Goal: Complete application form

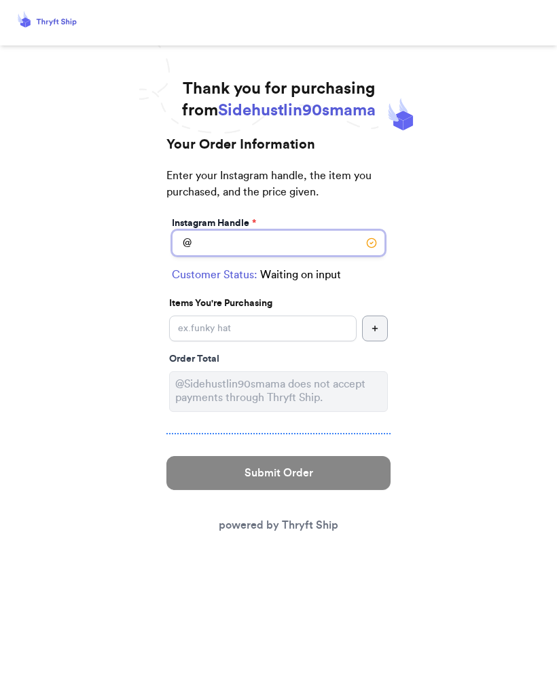
click at [316, 250] on input "Instagram Handle *" at bounding box center [278, 243] width 213 height 26
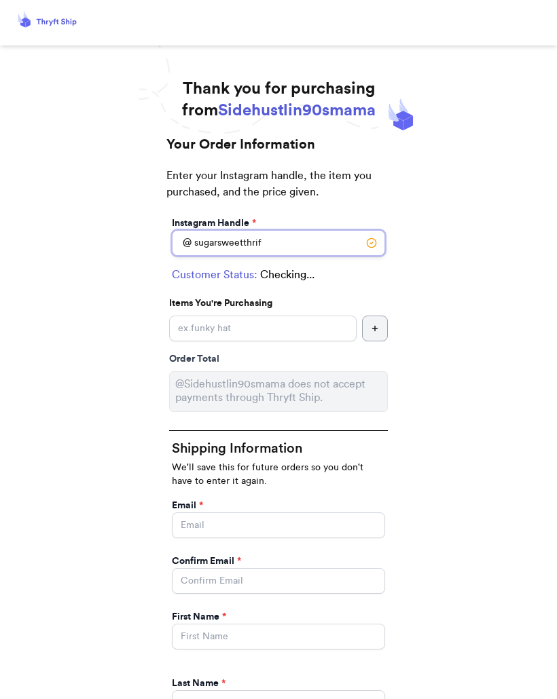
type input "sugarsweetthrift"
select select "CA"
type input "[GEOGRAPHIC_DATA]"
type input "95531"
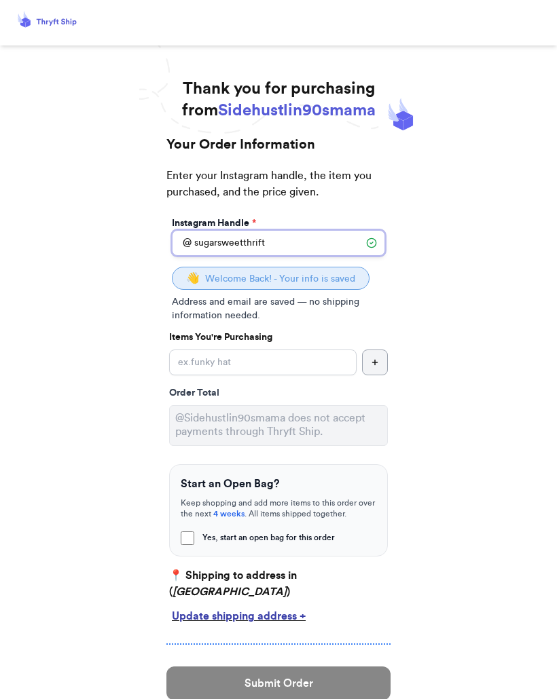
type input "sugarsweetthrift"
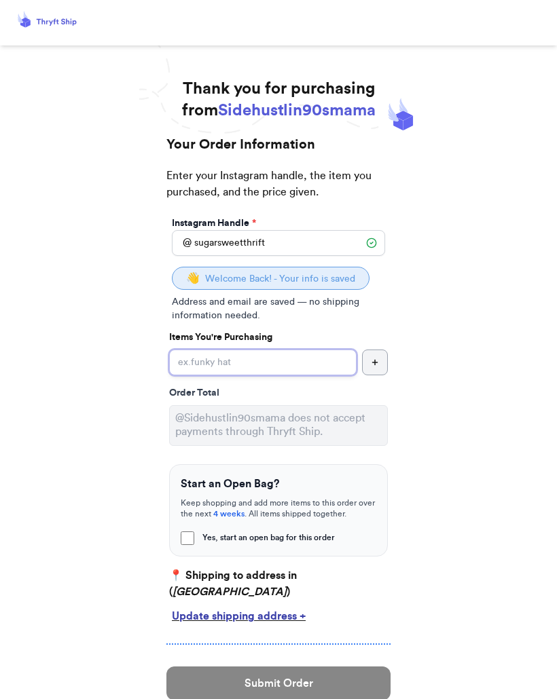
click at [291, 358] on input "Yes, start an open bag for this order" at bounding box center [262, 363] width 187 height 26
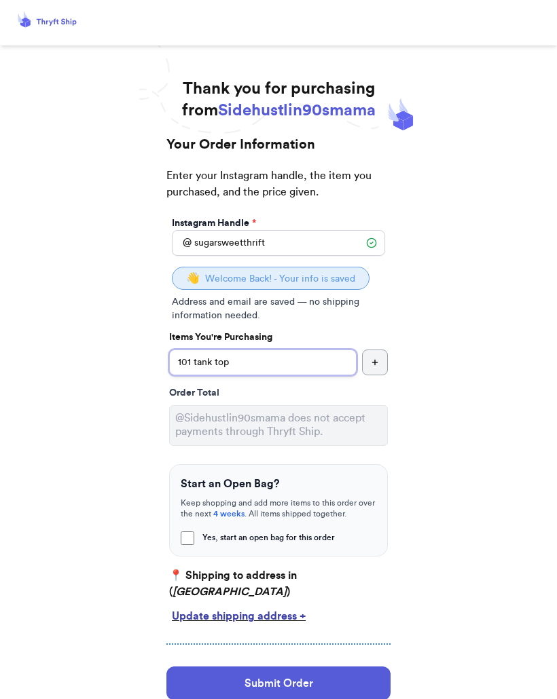
type input "101 tank top"
click at [374, 372] on button "button" at bounding box center [375, 363] width 26 height 26
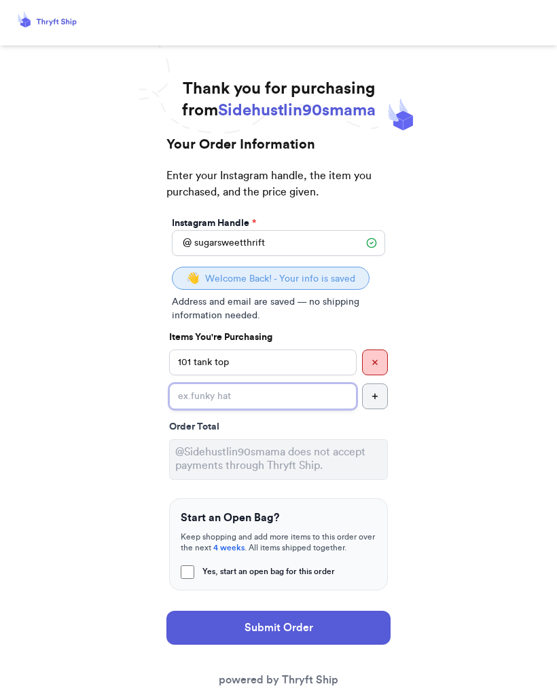
click at [304, 402] on input "Yes, start an open bag for this order" at bounding box center [262, 397] width 187 height 26
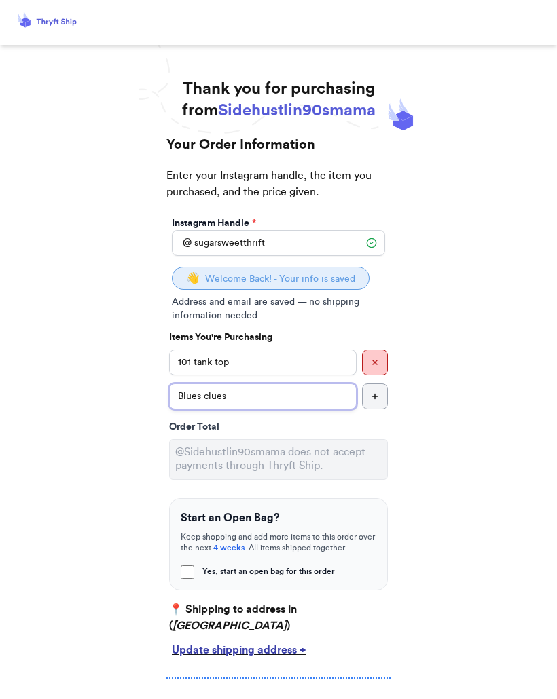
type input "Blues clues"
click at [375, 398] on icon "button" at bounding box center [375, 396] width 8 height 8
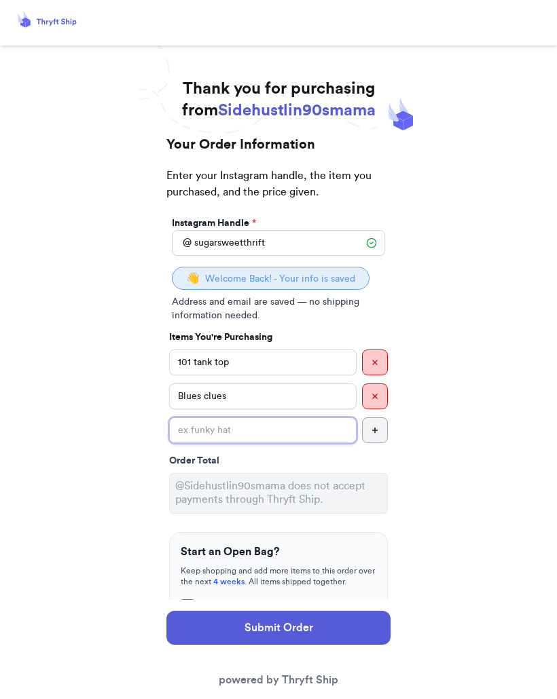
click at [320, 434] on input "Yes, start an open bag for this order" at bounding box center [262, 430] width 187 height 26
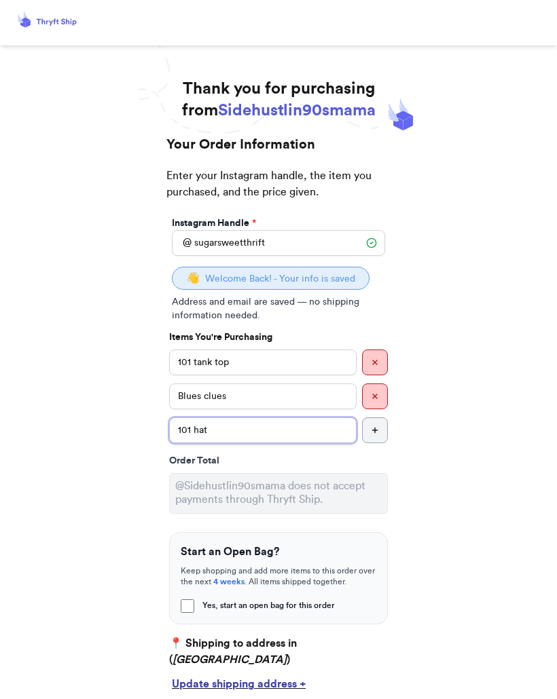
type input "101 hat"
click at [380, 428] on button "button" at bounding box center [375, 430] width 26 height 26
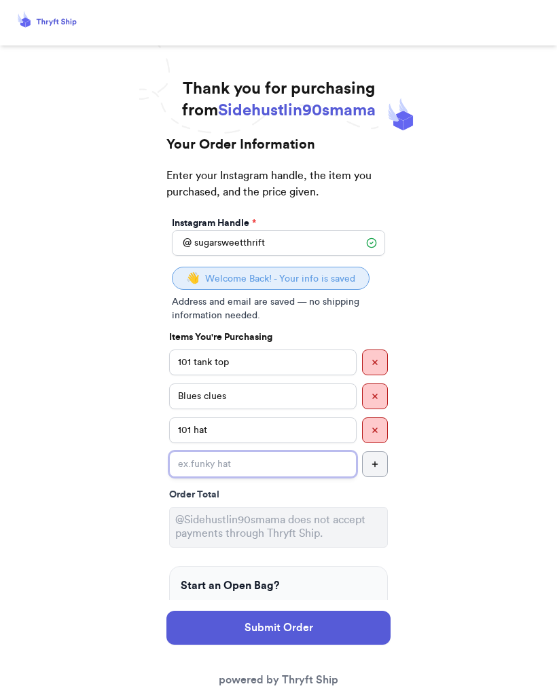
click at [299, 464] on input "Yes, start an open bag for this order" at bounding box center [262, 464] width 187 height 26
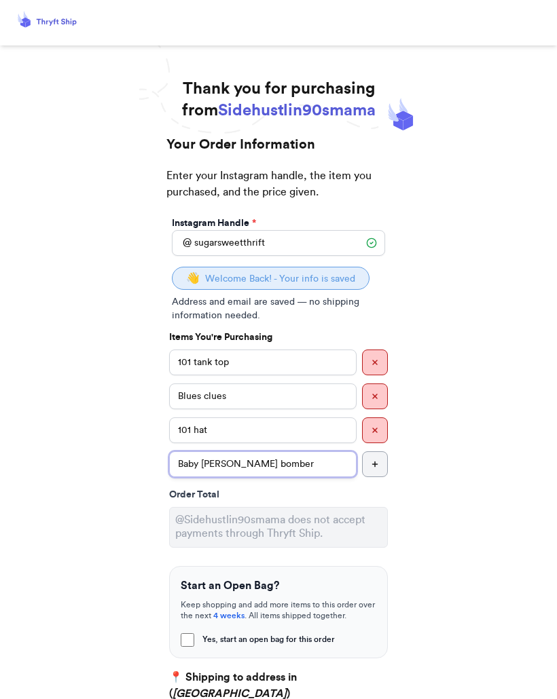
type input "Baby [PERSON_NAME] bomber"
click at [381, 464] on button "button" at bounding box center [375, 464] width 26 height 26
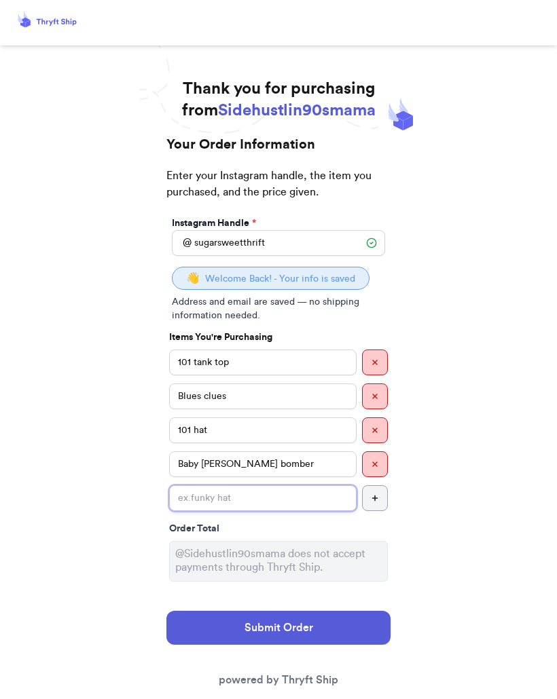
click at [303, 498] on input "Yes, start an open bag for this order" at bounding box center [262, 498] width 187 height 26
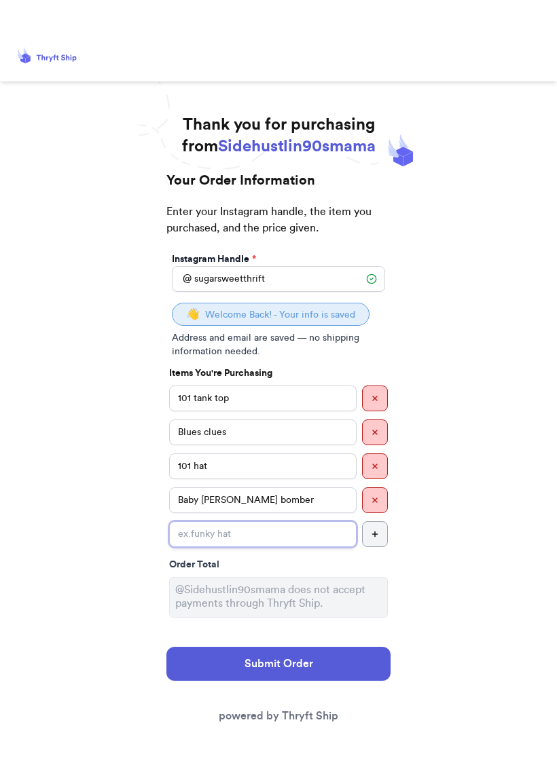
scroll to position [62, 0]
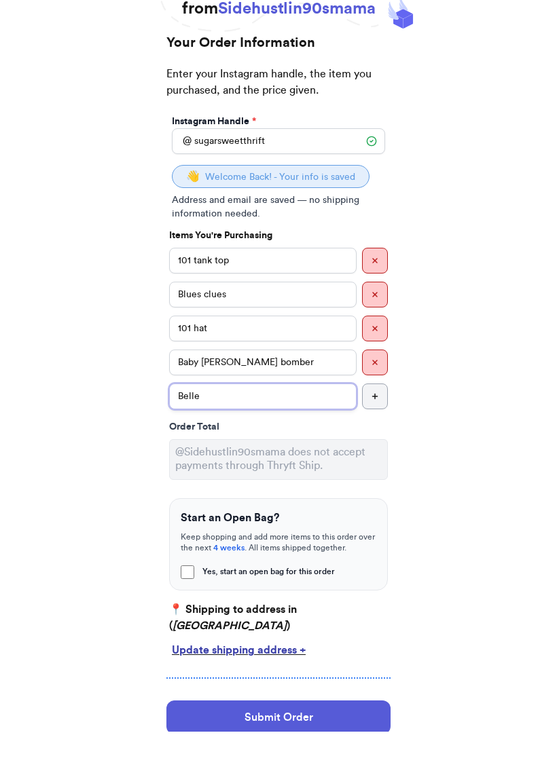
type input "Belle"
click at [492, 491] on div "Thank you for purchasing from Sidehustlin90smama Your Order Information Enter y…" at bounding box center [278, 436] width 557 height 840
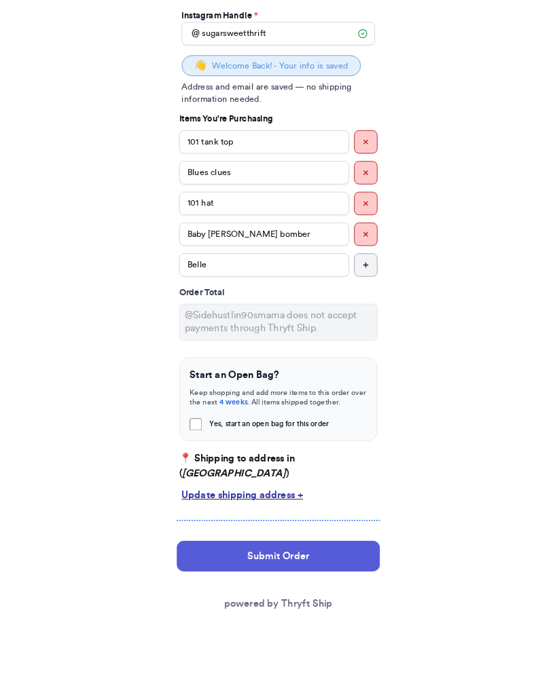
scroll to position [219, 0]
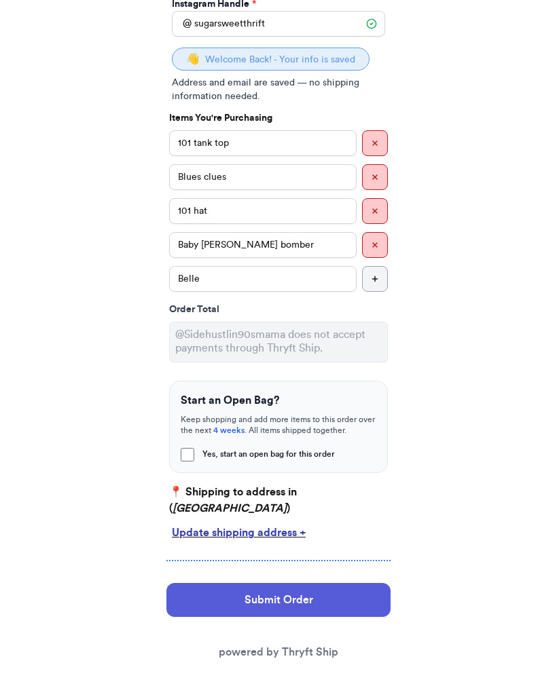
click at [342, 599] on button "Submit Order" at bounding box center [278, 601] width 224 height 34
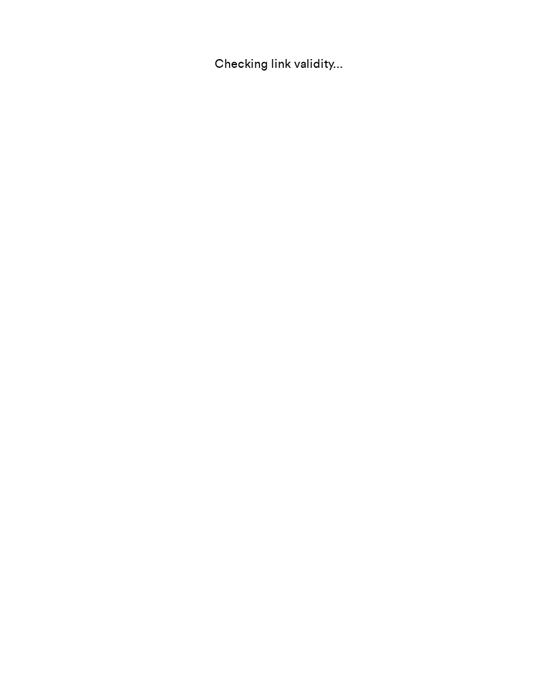
select select "CA"
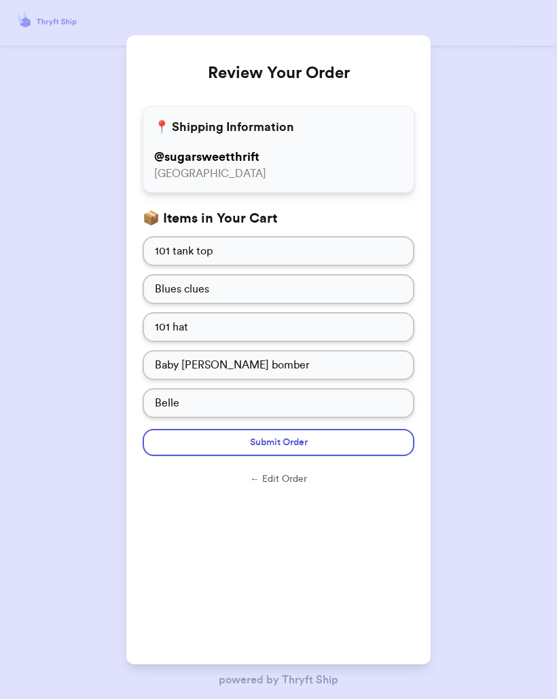
click at [385, 439] on button "Submit Order" at bounding box center [279, 442] width 272 height 27
